Goal: Find specific page/section

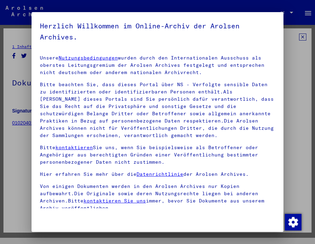
scroll to position [78, 0]
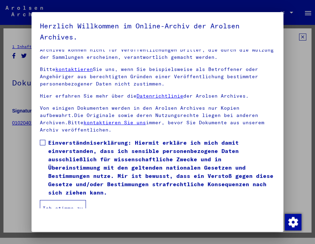
click at [75, 186] on span "Einverständniserklärung: Hiermit erkläre ich mich damit einverstanden, dass ich…" at bounding box center [161, 167] width 227 height 58
click at [72, 201] on button "Ich stimme zu" at bounding box center [63, 208] width 46 height 17
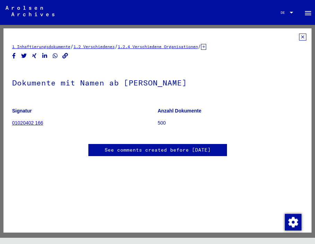
click at [301, 38] on icon at bounding box center [302, 37] width 7 height 7
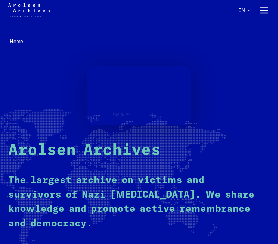
scroll to position [39, 0]
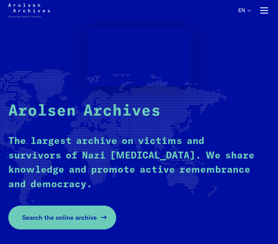
click at [76, 213] on span "Search the online archive" at bounding box center [59, 217] width 75 height 9
